Goal: Communication & Community: Connect with others

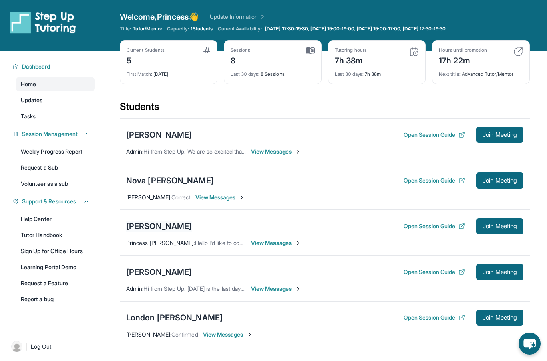
click at [138, 230] on div "[PERSON_NAME]" at bounding box center [159, 225] width 66 height 11
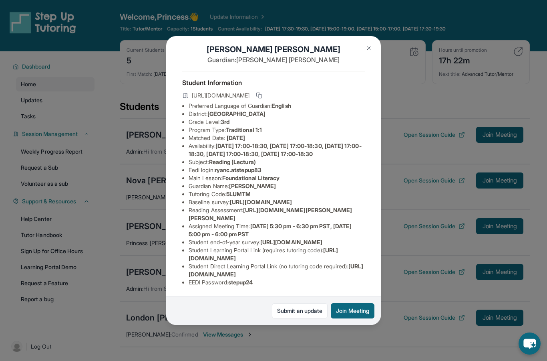
scroll to position [55, 0]
click at [356, 317] on button "Join Meeting" at bounding box center [353, 310] width 44 height 15
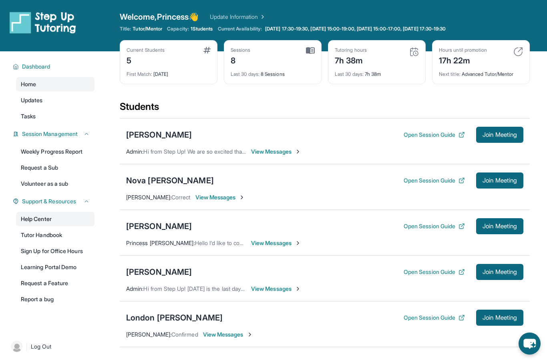
click at [57, 223] on link "Help Center" at bounding box center [55, 219] width 79 height 14
click at [153, 230] on div "[PERSON_NAME]" at bounding box center [159, 225] width 66 height 11
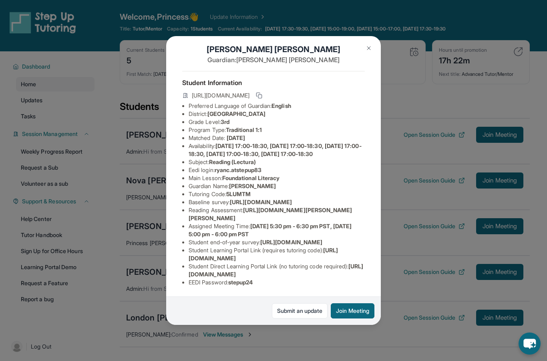
click at [368, 45] on img at bounding box center [369, 48] width 6 height 6
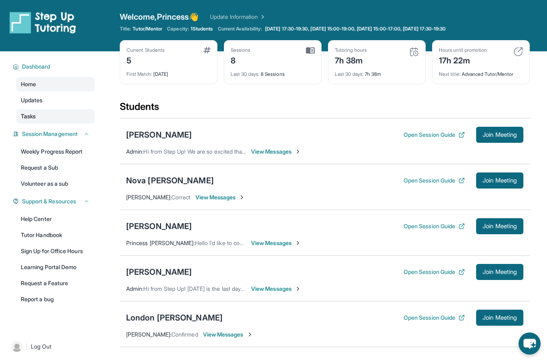
click at [57, 120] on link "Tasks" at bounding box center [55, 116] width 79 height 14
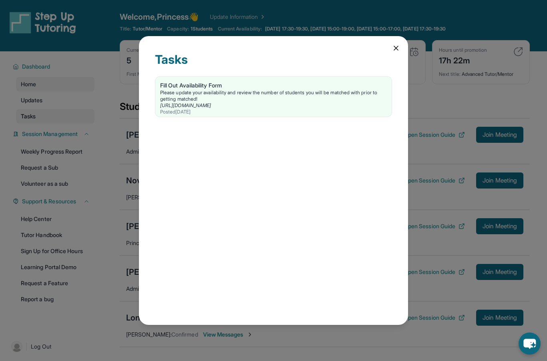
click at [71, 111] on div "Tasks Fill Out Availability Form Please update your availability and review the…" at bounding box center [273, 180] width 547 height 361
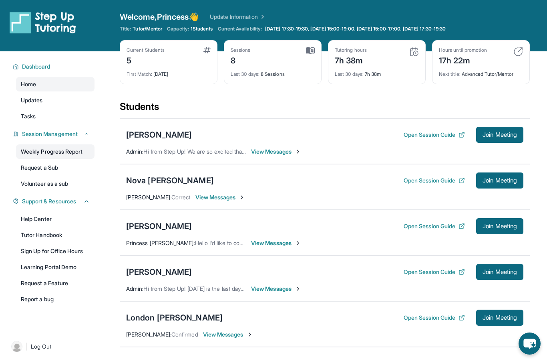
click at [71, 153] on link "Weekly Progress Report" at bounding box center [55, 151] width 79 height 14
click at [154, 318] on div "London [PERSON_NAME]" at bounding box center [174, 317] width 97 height 11
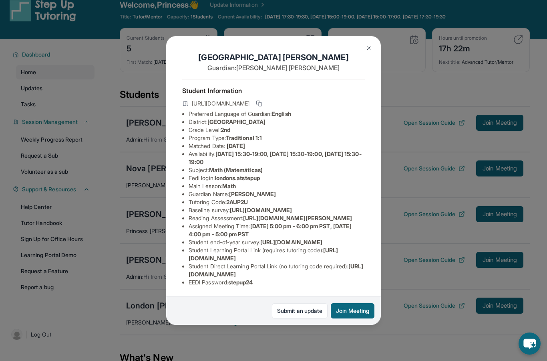
scroll to position [18, 0]
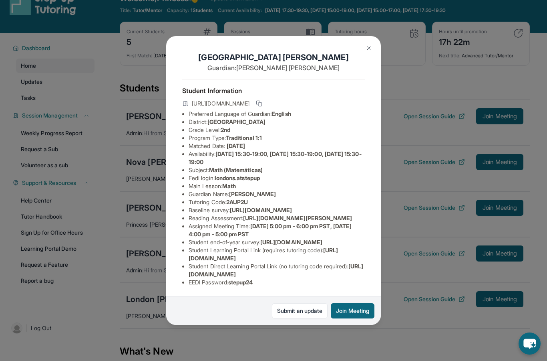
click at [368, 45] on img at bounding box center [369, 48] width 6 height 6
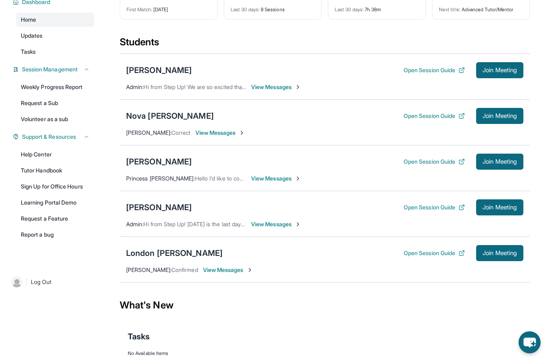
scroll to position [0, 0]
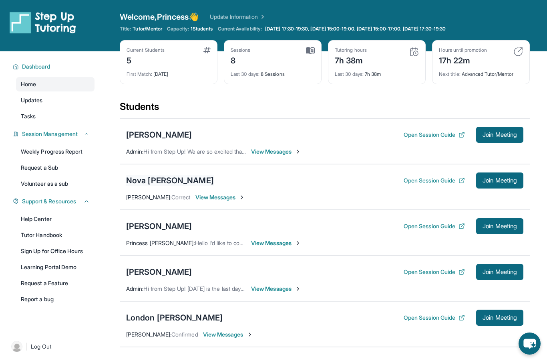
click at [164, 181] on div "Nova [PERSON_NAME]" at bounding box center [170, 180] width 88 height 11
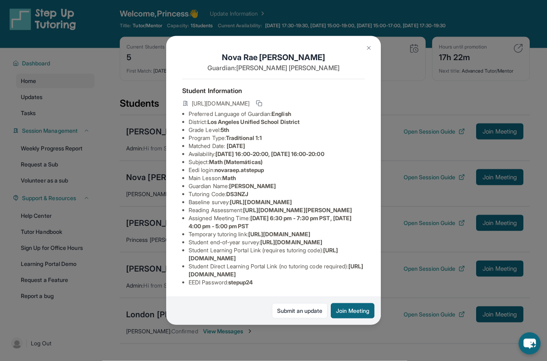
scroll to position [63, 0]
click at [370, 42] on button at bounding box center [369, 48] width 16 height 16
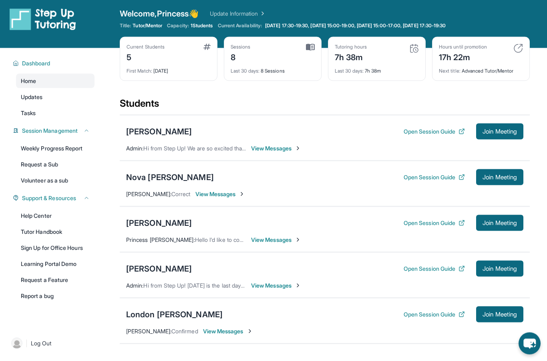
scroll to position [4, 0]
click at [149, 314] on div "London [PERSON_NAME]" at bounding box center [174, 313] width 97 height 11
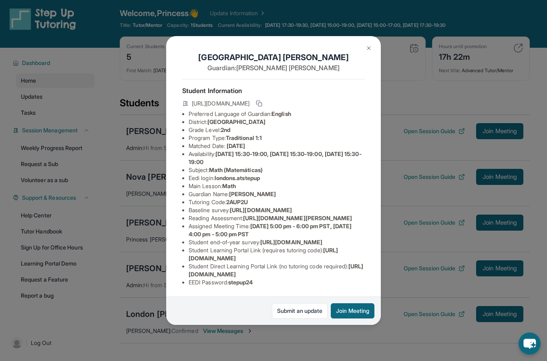
scroll to position [0, 0]
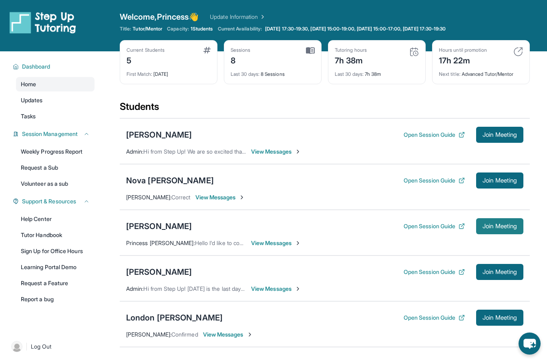
click at [497, 228] on span "Join Meeting" at bounding box center [500, 226] width 34 height 5
